Goal: Task Accomplishment & Management: Manage account settings

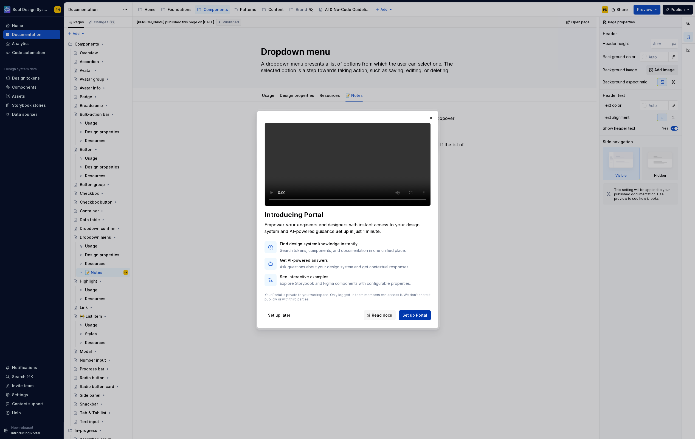
click at [410, 318] on span "Set up Portal" at bounding box center [415, 315] width 25 height 5
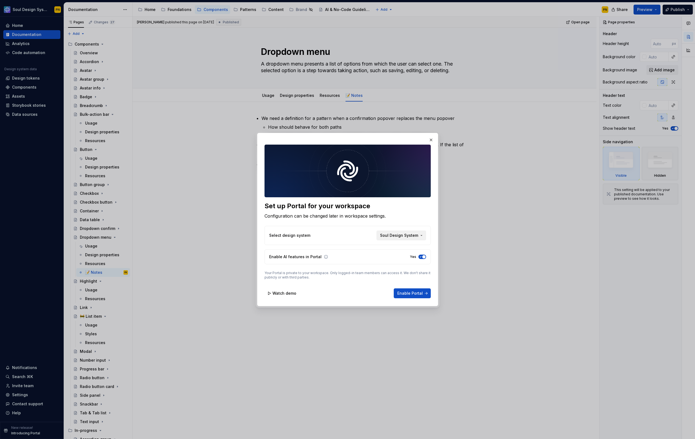
click at [389, 237] on span "Soul Design System" at bounding box center [399, 235] width 38 height 5
click at [389, 237] on div "Set up Portal for your workspace Configuration can be changed later in workspac…" at bounding box center [347, 219] width 695 height 439
click at [409, 292] on span "Enable Portal" at bounding box center [411, 293] width 26 height 5
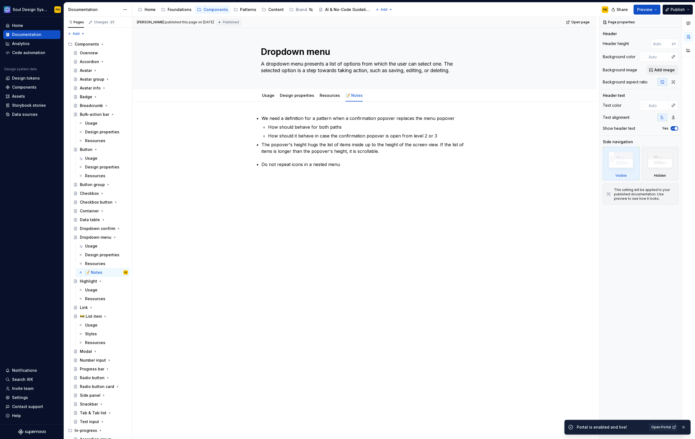
type textarea "*"
click at [672, 429] on link "Open Portal" at bounding box center [663, 428] width 29 height 8
click at [32, 388] on div "Invite team" at bounding box center [22, 388] width 21 height 5
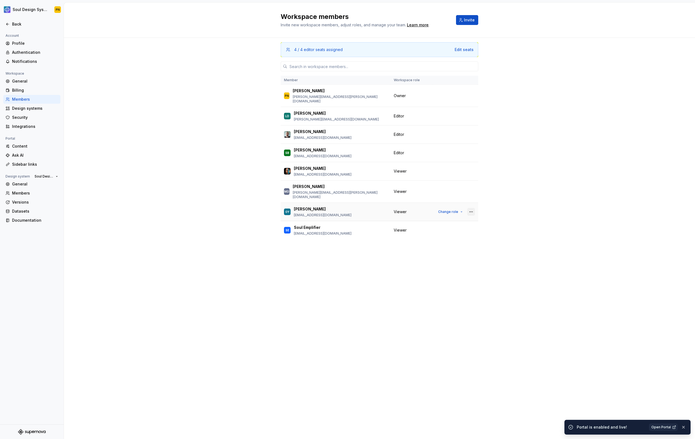
click at [473, 208] on button "button" at bounding box center [472, 212] width 8 height 8
click at [468, 214] on div "Remove from workspace" at bounding box center [443, 214] width 58 height 5
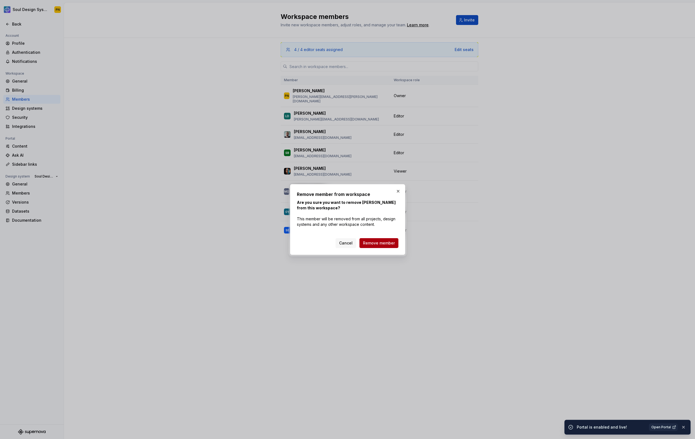
click at [397, 244] on button "Remove member" at bounding box center [379, 243] width 39 height 10
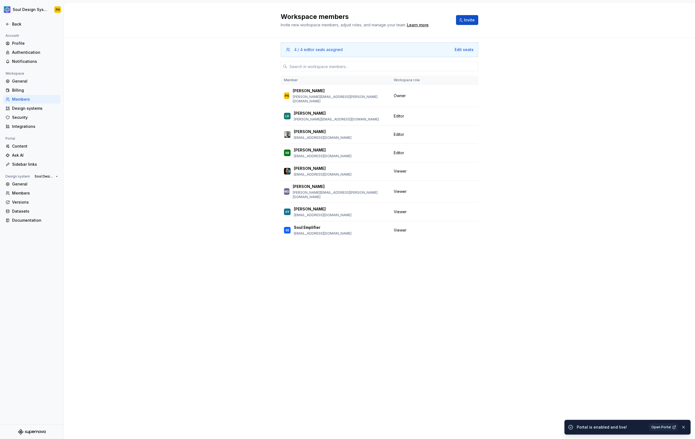
click at [463, 20] on button "Invite" at bounding box center [467, 20] width 22 height 10
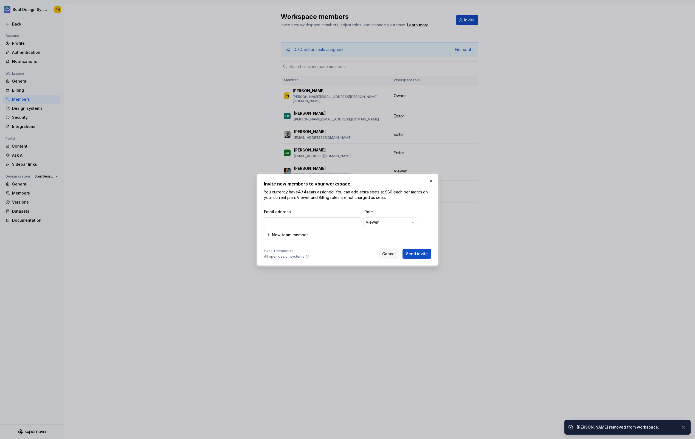
type input "@"
click at [349, 224] on input "[PERSON_NAME]" at bounding box center [312, 222] width 97 height 10
paste input "[EMAIL_ADDRESS][PERSON_NAME][DOMAIN_NAME]"
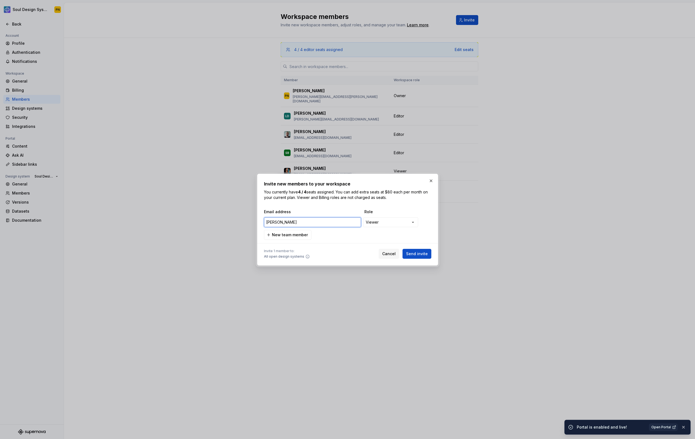
type input "[EMAIL_ADDRESS][PERSON_NAME][DOMAIN_NAME]"
click at [297, 236] on span "New team member" at bounding box center [290, 234] width 36 height 5
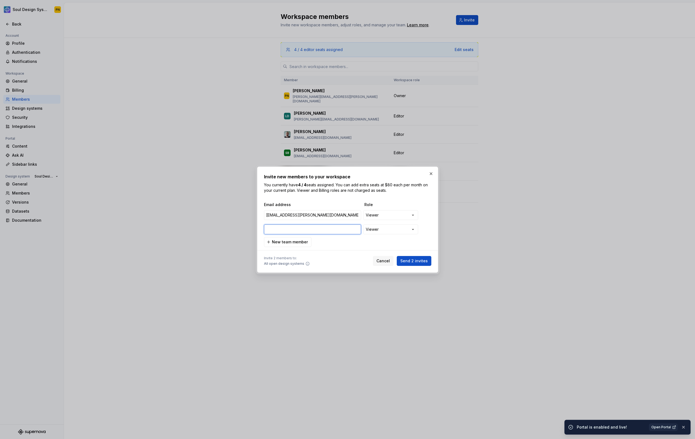
paste input "[PERSON_NAME][EMAIL_ADDRESS][DOMAIN_NAME]"
type input "[PERSON_NAME][EMAIL_ADDRESS][DOMAIN_NAME]"
click at [303, 242] on span "New team member" at bounding box center [290, 241] width 36 height 5
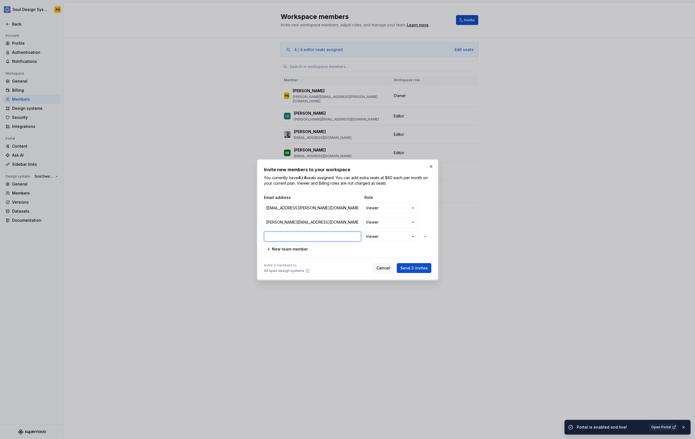
paste input "[EMAIL_ADDRESS][DOMAIN_NAME]"
type input "[EMAIL_ADDRESS][DOMAIN_NAME]"
click at [305, 248] on span "New team member" at bounding box center [290, 249] width 36 height 5
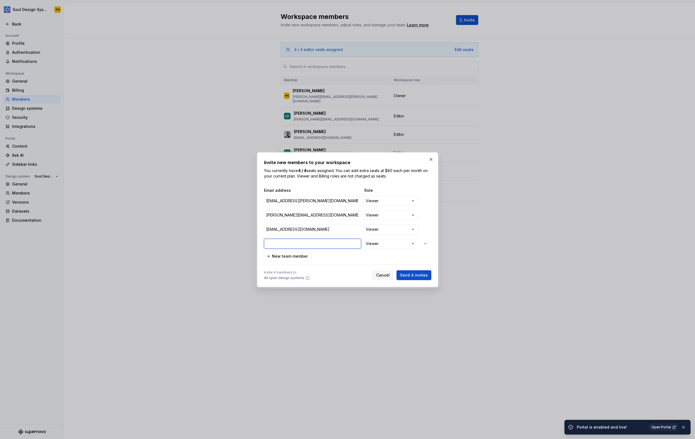
paste input "[EMAIL_ADDRESS][PERSON_NAME][DOMAIN_NAME]"
type input "[EMAIL_ADDRESS][PERSON_NAME][DOMAIN_NAME]"
click at [300, 258] on span "New team member" at bounding box center [290, 256] width 36 height 5
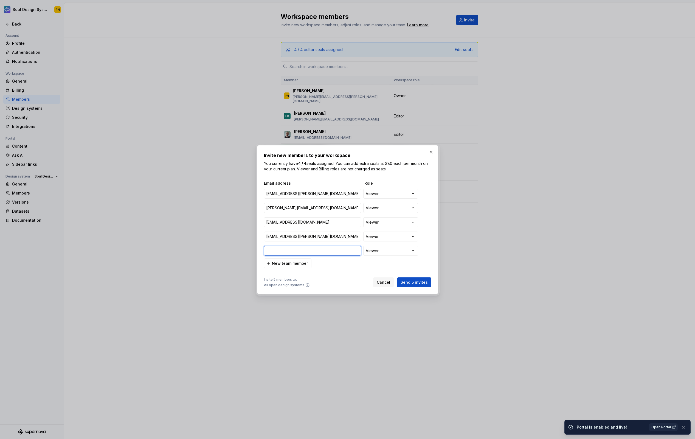
paste input "[PERSON_NAME][EMAIL_ADDRESS][PERSON_NAME][DOMAIN_NAME]"
type input "[PERSON_NAME][EMAIL_ADDRESS][PERSON_NAME][DOMAIN_NAME]"
click at [299, 266] on button "New team member" at bounding box center [287, 264] width 47 height 10
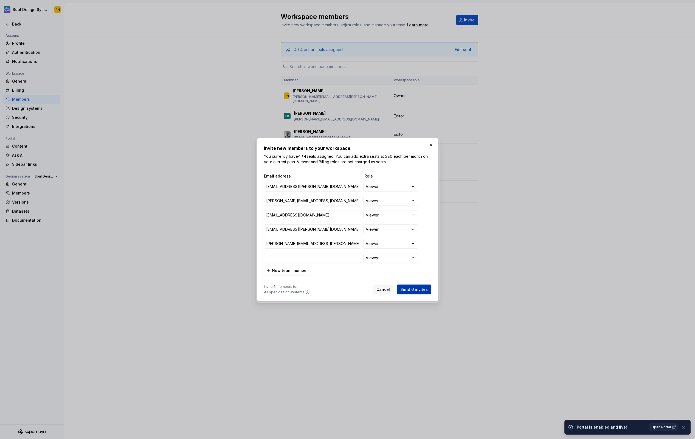
click at [419, 286] on button "Send 6 invites" at bounding box center [414, 290] width 35 height 10
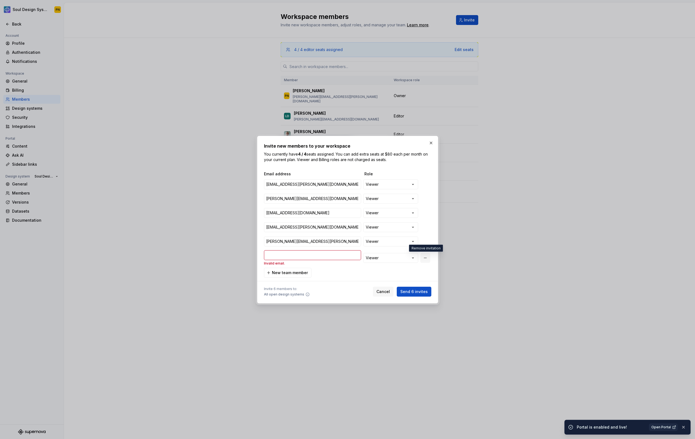
click at [426, 256] on button "button" at bounding box center [426, 258] width 10 height 10
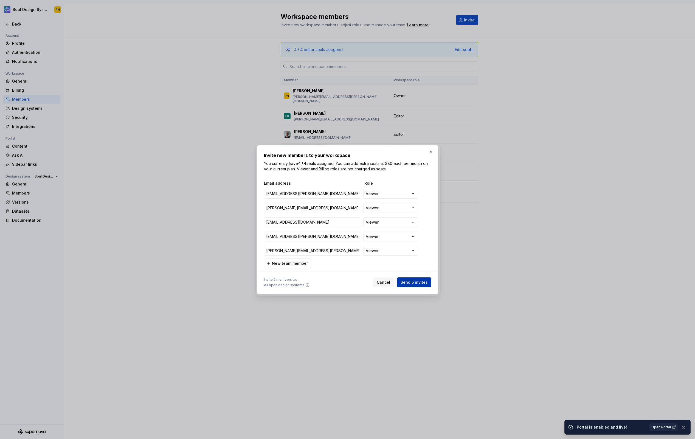
click at [422, 280] on span "Send 5 invites" at bounding box center [414, 282] width 27 height 5
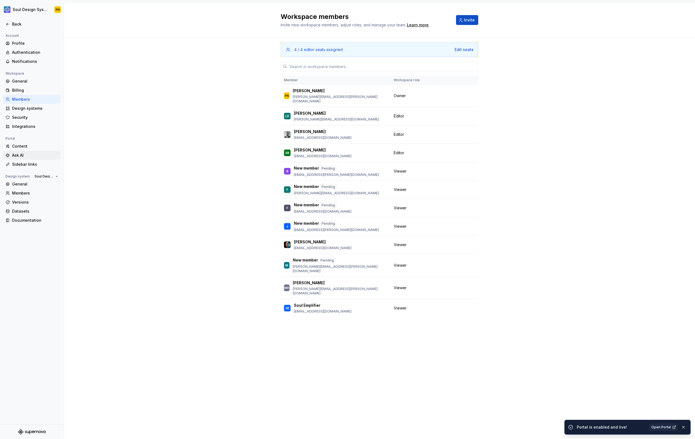
click at [41, 153] on div "Ask AI" at bounding box center [35, 155] width 46 height 5
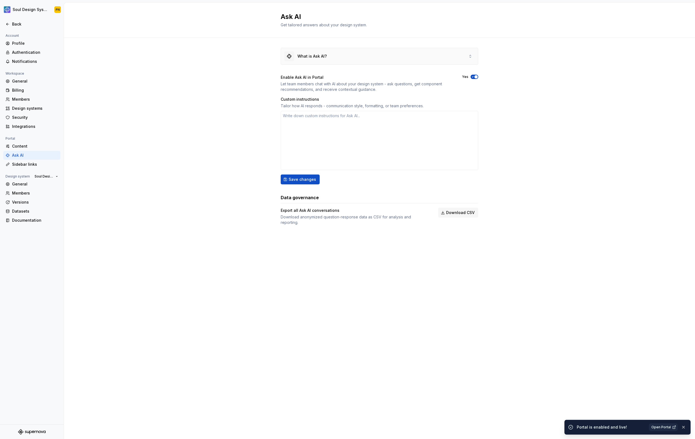
click at [320, 55] on div "What is Ask AI?" at bounding box center [312, 56] width 29 height 5
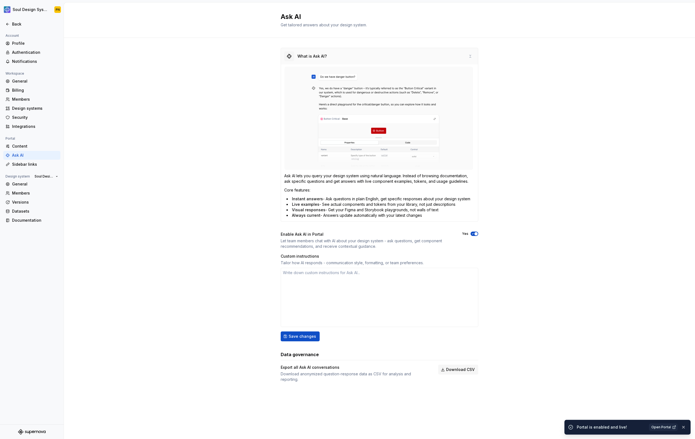
click at [320, 55] on div "What is Ask AI?" at bounding box center [312, 56] width 29 height 5
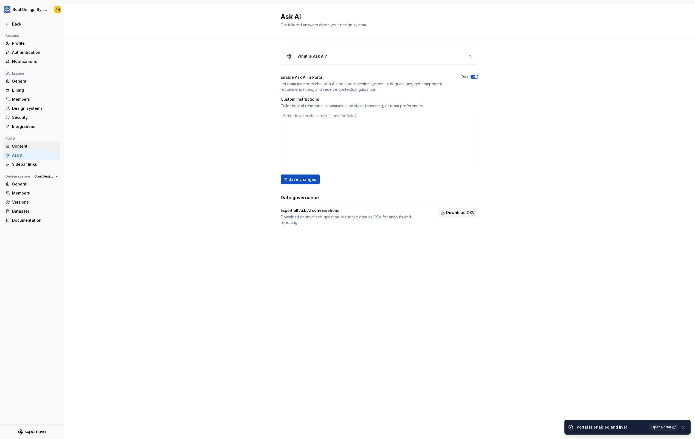
click at [32, 147] on div "Content" at bounding box center [35, 146] width 46 height 5
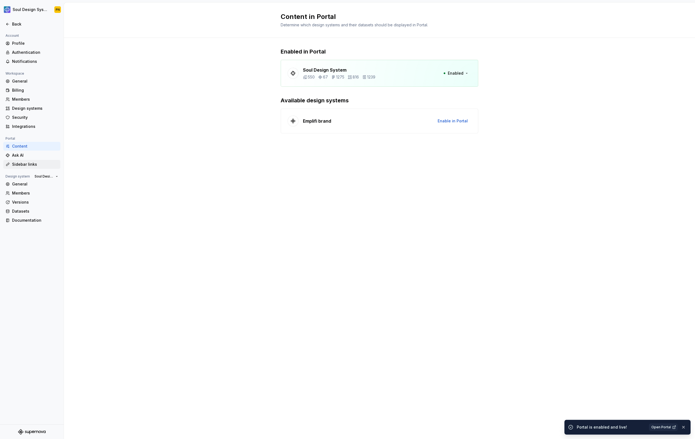
click at [43, 166] on div "Sidebar links" at bounding box center [35, 164] width 46 height 5
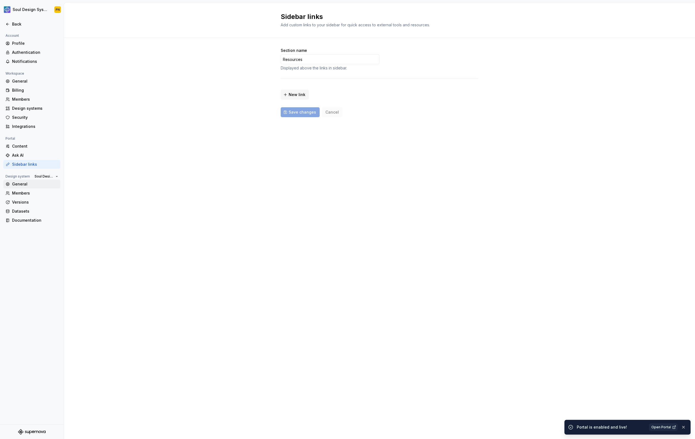
click at [38, 184] on div "General" at bounding box center [35, 183] width 46 height 5
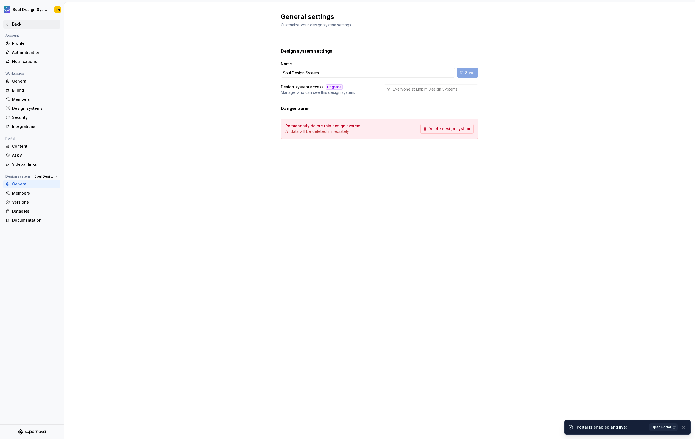
click at [15, 25] on div "Back" at bounding box center [35, 23] width 46 height 5
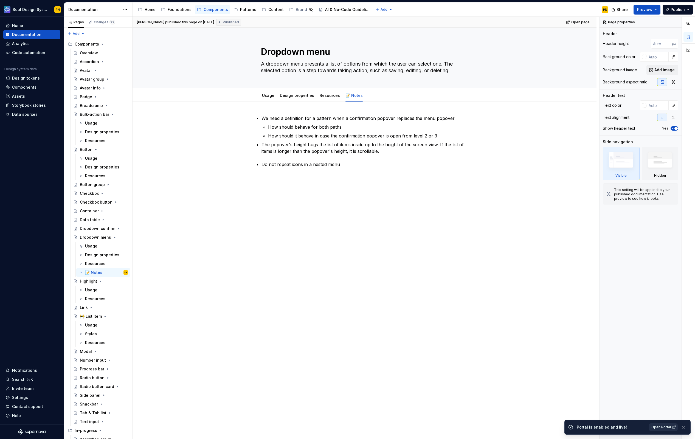
click at [662, 427] on span "Open Portal" at bounding box center [661, 427] width 19 height 4
type textarea "*"
